Goal: Transaction & Acquisition: Obtain resource

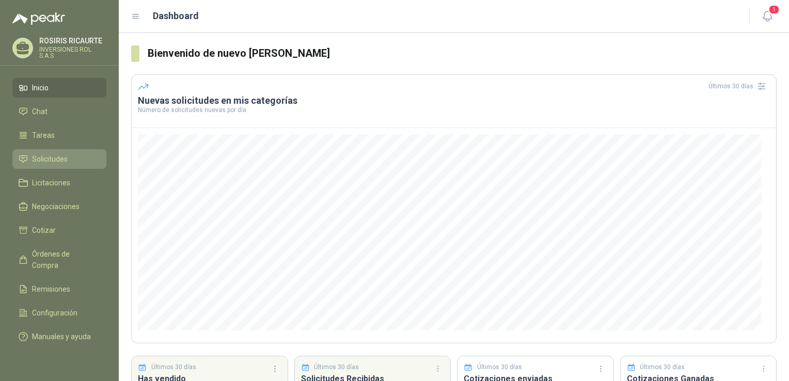
click at [41, 158] on span "Solicitudes" at bounding box center [50, 158] width 36 height 11
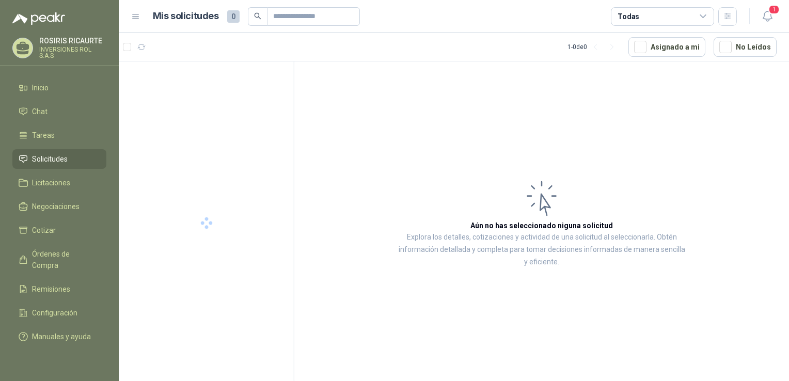
click at [39, 160] on span "Solicitudes" at bounding box center [50, 158] width 36 height 11
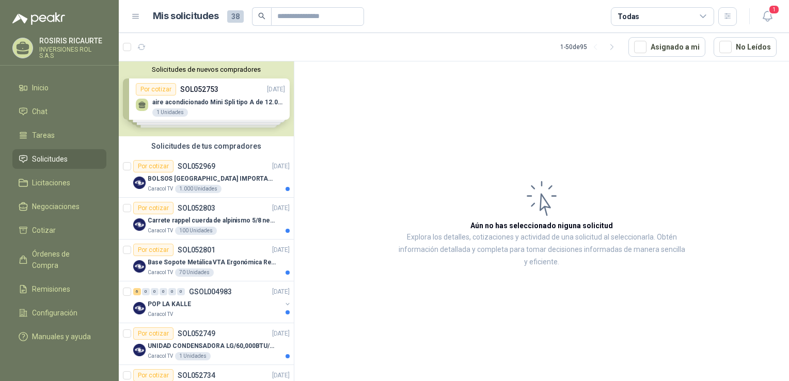
click at [227, 112] on div "Solicitudes de nuevos compradores Por cotizar SOL052753 [DATE] aire acondiciona…" at bounding box center [206, 98] width 175 height 75
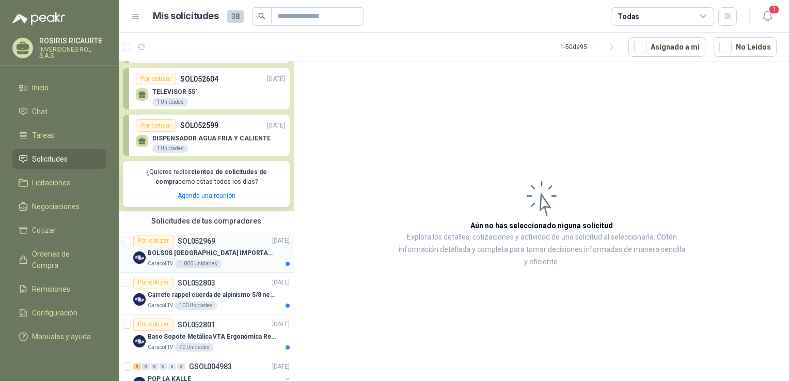
scroll to position [155, 0]
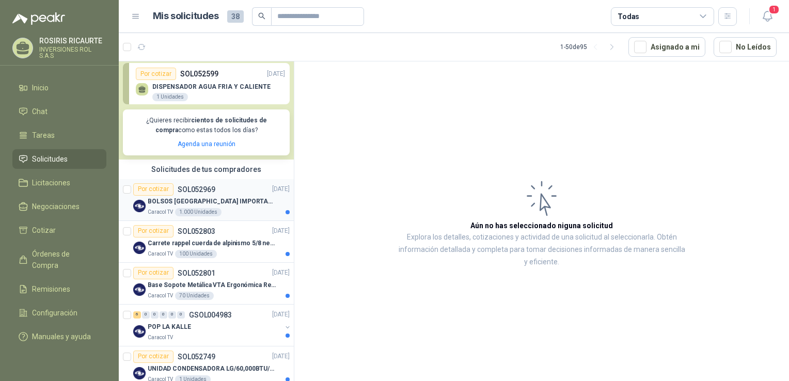
click at [232, 213] on div "Caracol TV 1.000 Unidades" at bounding box center [219, 212] width 142 height 8
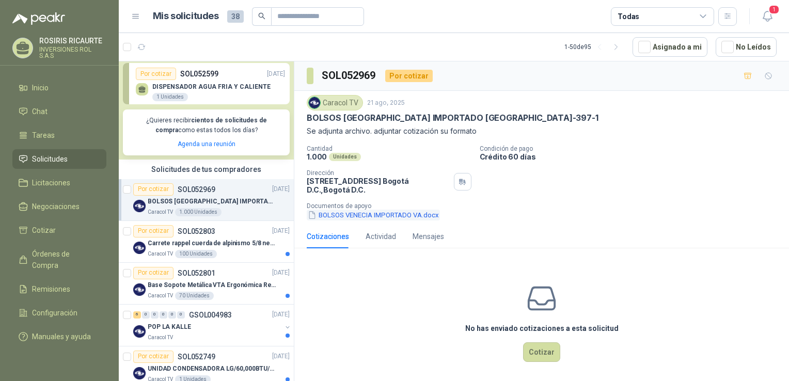
click at [361, 216] on button "BOLSOS VENECIA IMPORTADO VA.docx" at bounding box center [373, 215] width 133 height 11
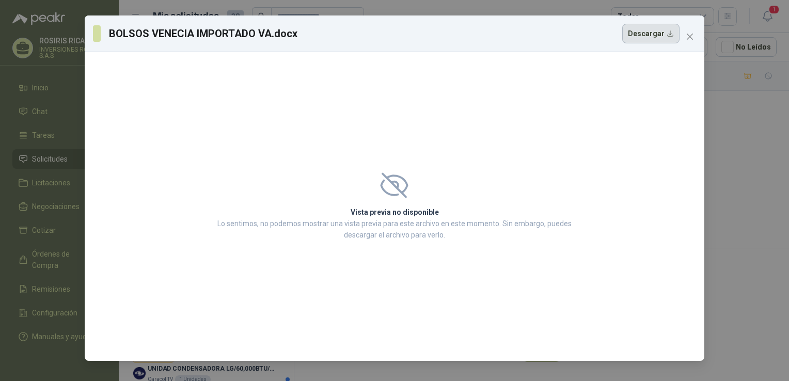
click at [649, 35] on button "Descargar" at bounding box center [650, 34] width 57 height 20
drag, startPoint x: 542, startPoint y: 59, endPoint x: 442, endPoint y: 137, distance: 127.3
click at [442, 137] on div "Vista previa no disponible Lo sentimos, no podemos mostrar una vista previa par…" at bounding box center [394, 206] width 619 height 309
click at [686, 37] on icon "close" at bounding box center [689, 37] width 8 height 8
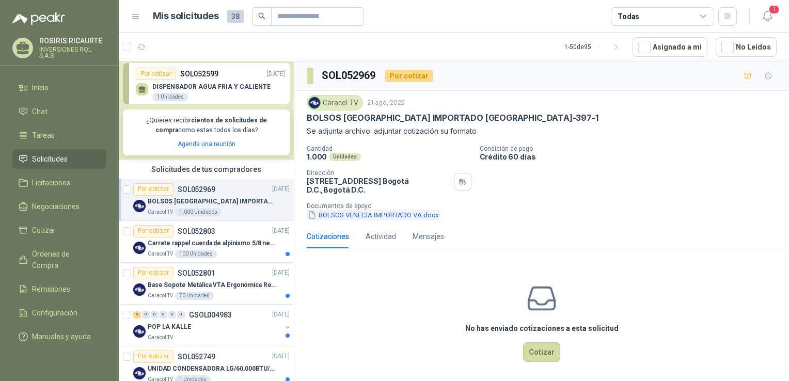
click at [345, 215] on button "BOLSOS VENECIA IMPORTADO VA.docx" at bounding box center [373, 215] width 133 height 11
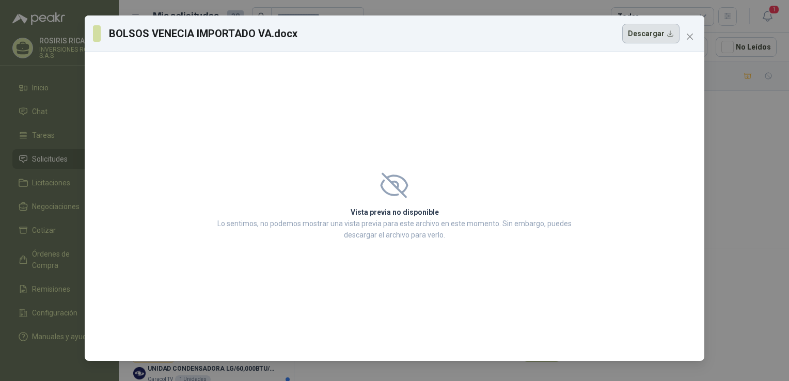
click at [628, 36] on button "Descargar" at bounding box center [650, 34] width 57 height 20
click at [501, 36] on div "BOLSOS VENECIA IMPORTADO VA.docx Descargar" at bounding box center [386, 34] width 586 height 20
click at [650, 40] on button "Descargar" at bounding box center [650, 34] width 57 height 20
drag, startPoint x: 769, startPoint y: 135, endPoint x: 760, endPoint y: 125, distance: 13.2
click at [769, 135] on div "BOLSOS VENECIA IMPORTADO VA.docx Descargar Vista previa no disponible Lo sentim…" at bounding box center [394, 190] width 789 height 381
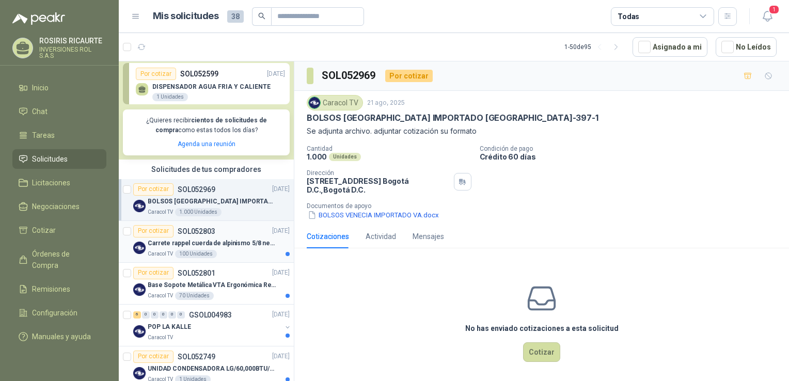
click at [232, 253] on div "Caracol TV 100 Unidades" at bounding box center [219, 254] width 142 height 8
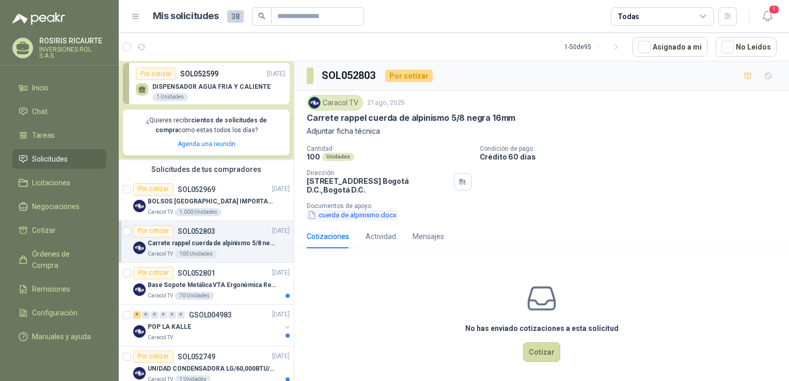
click at [342, 218] on button "cuerda de alpinismo.docx" at bounding box center [352, 215] width 91 height 11
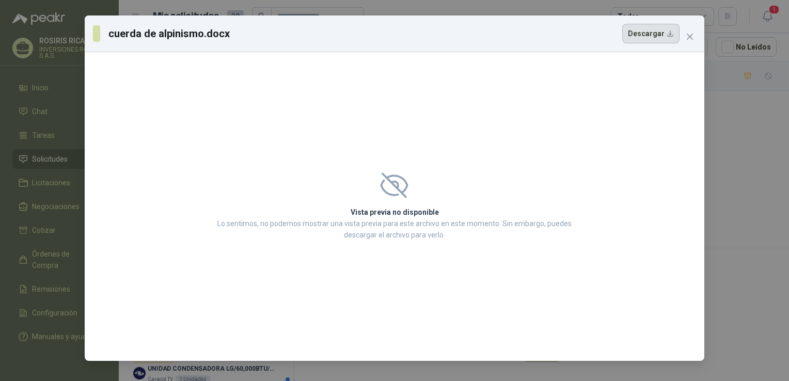
click at [658, 28] on button "Descargar" at bounding box center [650, 34] width 57 height 20
click at [749, 129] on div "cuerda de alpinismo.docx Descargar Vista previa no disponible Lo sentimos, no p…" at bounding box center [394, 190] width 789 height 381
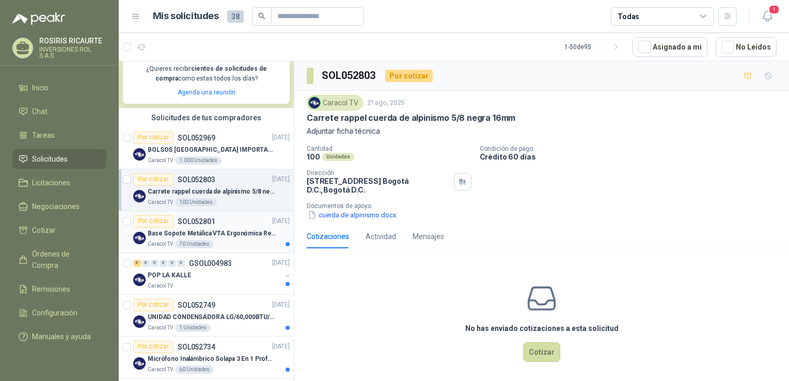
scroll to position [258, 0]
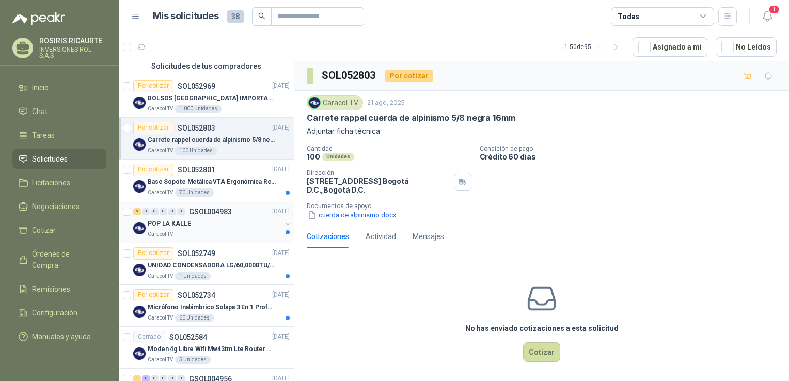
click at [193, 232] on div "Caracol TV" at bounding box center [215, 234] width 134 height 8
